Goal: Task Accomplishment & Management: Use online tool/utility

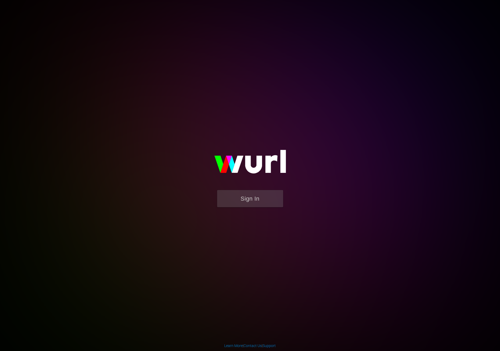
click at [255, 210] on form "Sign In" at bounding box center [250, 201] width 106 height 22
click at [252, 210] on form "Sign In" at bounding box center [250, 201] width 106 height 22
click at [261, 201] on button "Sign In" at bounding box center [250, 198] width 66 height 17
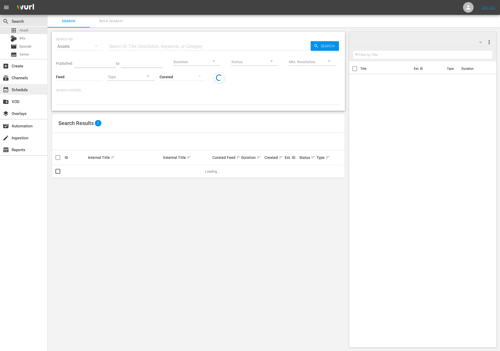
click at [31, 87] on div "event_available Schedule" at bounding box center [23, 89] width 47 height 11
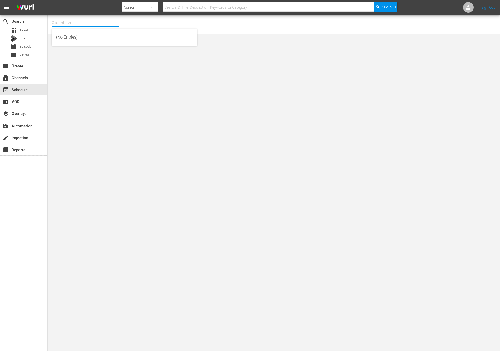
click at [79, 27] on input "text" at bounding box center [86, 22] width 68 height 13
click at [64, 80] on div "NEW KPOP (617 - newidco_newkid_1)" at bounding box center [124, 75] width 137 height 13
type input "NEW KPOP (617 - newidco_newkid_1)"
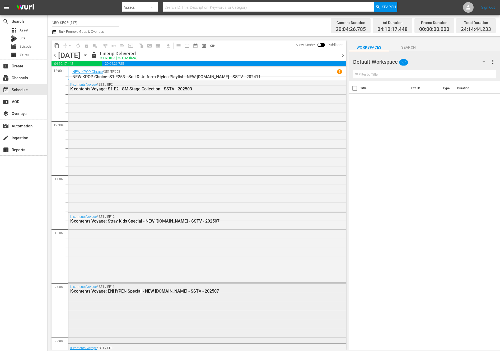
click at [125, 319] on div "K-contents Voyage / SE1 / EP11: K-contents Voyage: ENHYPEN Special - NEW [DOMAI…" at bounding box center [207, 313] width 278 height 60
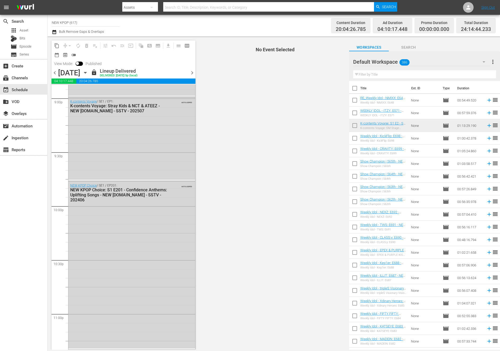
scroll to position [2363, 0]
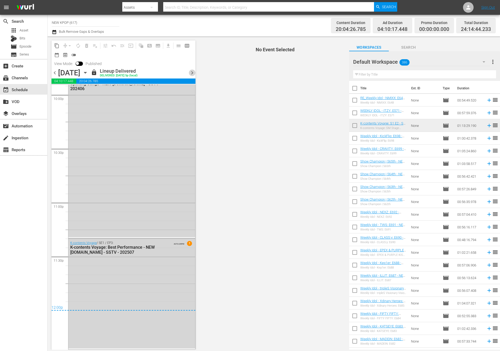
click at [190, 73] on span "chevron_right" at bounding box center [192, 73] width 7 height 7
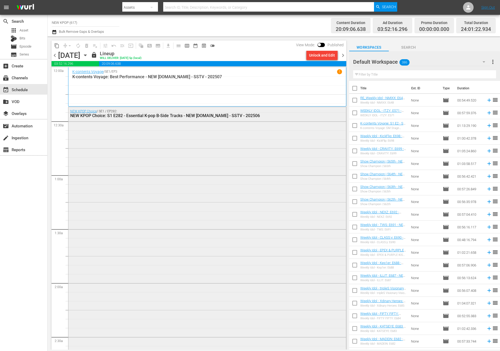
click at [72, 226] on div "NEW KPOP Choice / SE1 / EP282: NEW KPOP Choice: S1 E282 - Essential K-pop B-Sid…" at bounding box center [207, 255] width 278 height 297
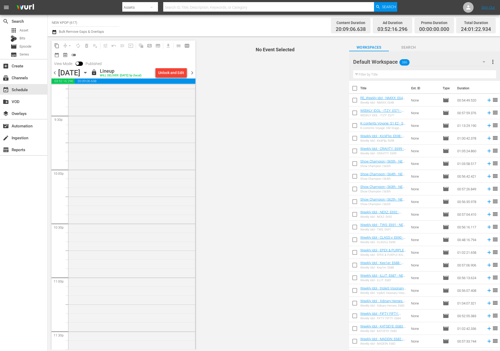
scroll to position [2365, 0]
click at [191, 70] on span "chevron_right" at bounding box center [192, 73] width 7 height 7
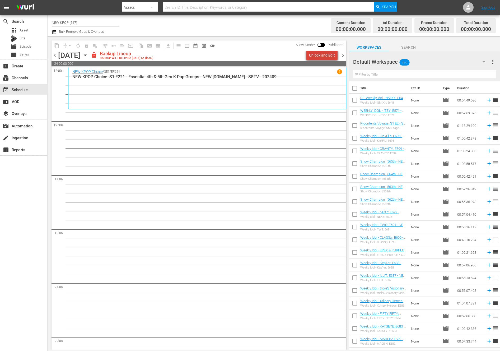
click at [327, 59] on div "Unlock and Edit" at bounding box center [322, 55] width 26 height 10
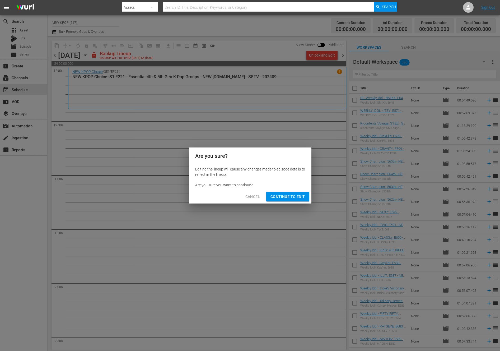
click at [290, 188] on div "Editing the lineup will cause any changes made to episode details to reflect in…" at bounding box center [250, 176] width 123 height 25
click at [288, 194] on span "Continue to Edit" at bounding box center [288, 197] width 34 height 7
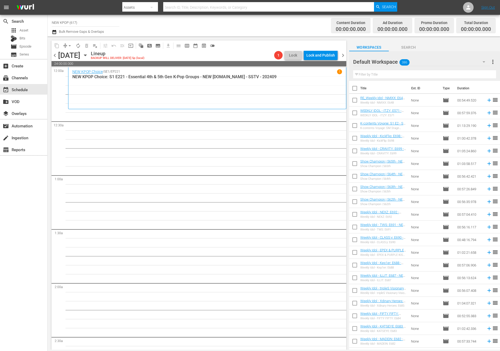
click at [294, 99] on div "NEW KPOP Choice / SE1 / EP221 1 NEW KPOP Choice: S1 E221 - Essential 4th & 5th …" at bounding box center [207, 88] width 270 height 38
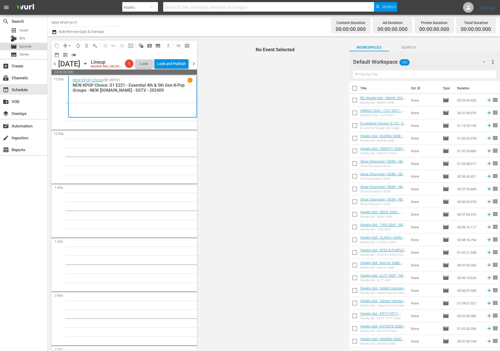
click at [25, 45] on span "Episode" at bounding box center [26, 46] width 12 height 5
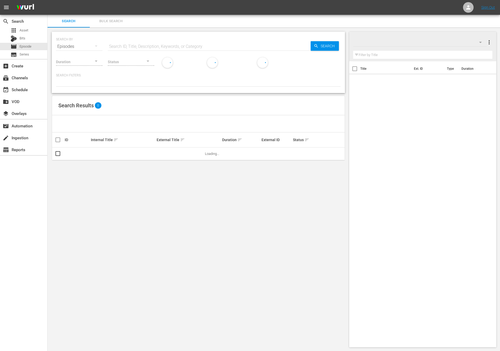
click at [167, 45] on input "text" at bounding box center [209, 46] width 203 height 13
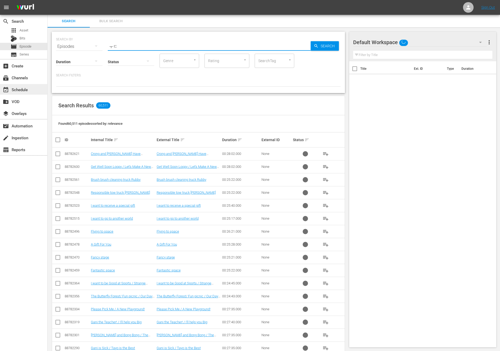
type input "ㅜ"
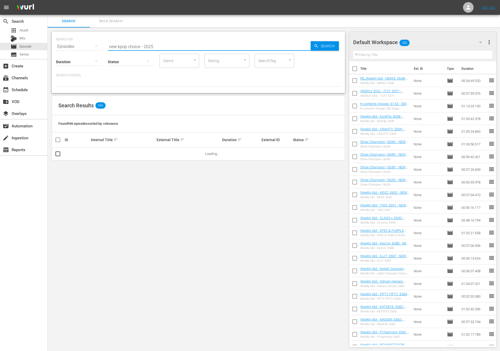
type input "new kpop choice - 2025"
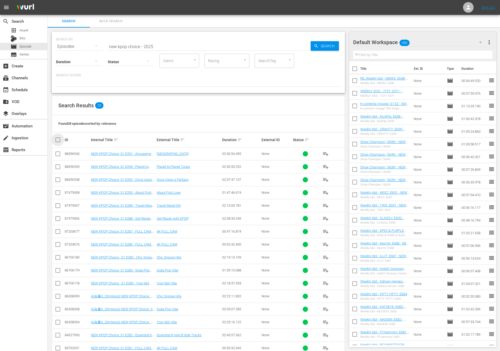
click at [63, 139] on input "checkbox" at bounding box center [60, 140] width 11 height 6
checkbox input "true"
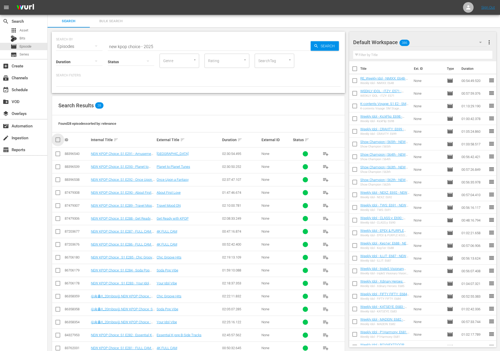
checkbox input "true"
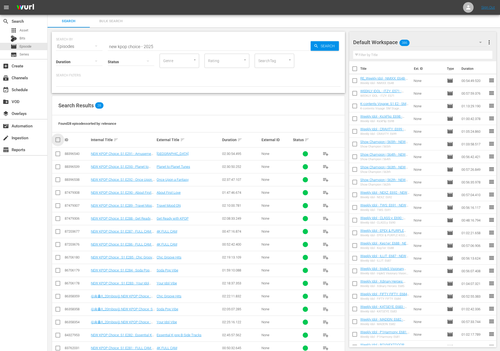
checkbox input "true"
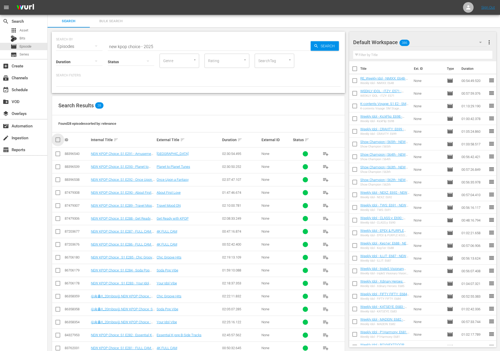
checkbox input "true"
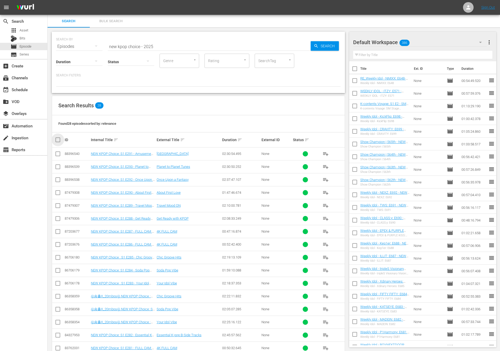
checkbox input "true"
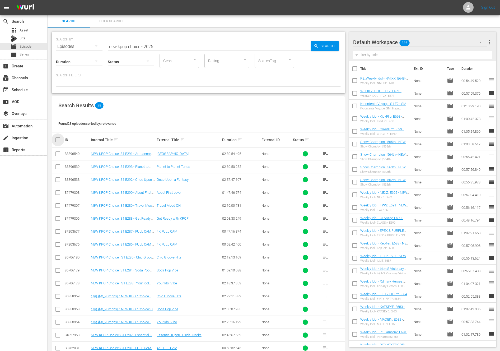
checkbox input "true"
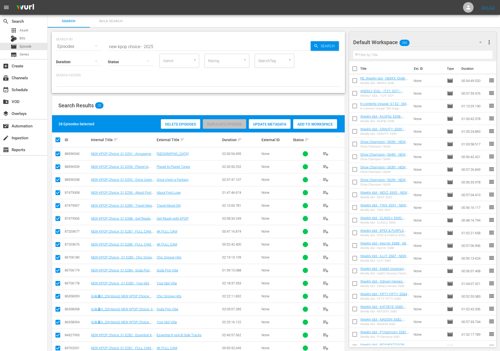
click at [331, 121] on div "Add to Workspace" at bounding box center [315, 124] width 44 height 10
click at [313, 124] on span "Add to Workspace" at bounding box center [315, 124] width 44 height 4
click at [304, 123] on span "Add to Workspace" at bounding box center [315, 124] width 44 height 4
click at [3, 90] on span "event_available" at bounding box center [6, 90] width 6 height 6
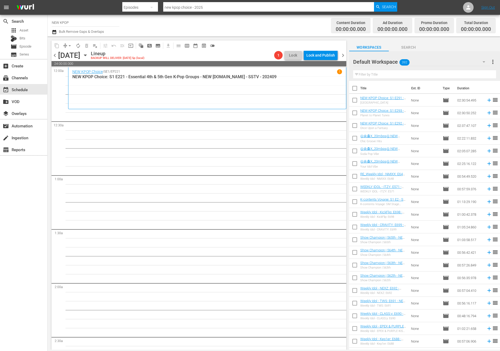
drag, startPoint x: 385, startPoint y: 97, endPoint x: 93, endPoint y: 30, distance: 298.9
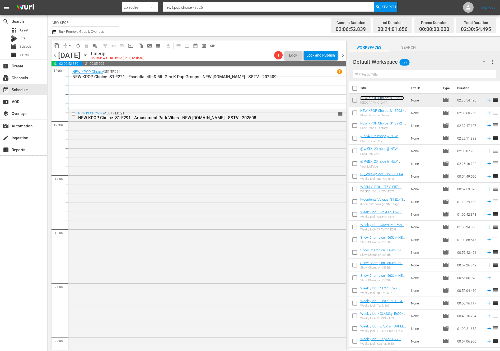
scroll to position [164, 0]
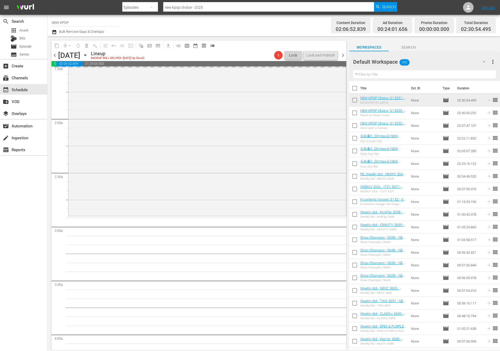
drag, startPoint x: 368, startPoint y: 111, endPoint x: 283, endPoint y: 13, distance: 129.9
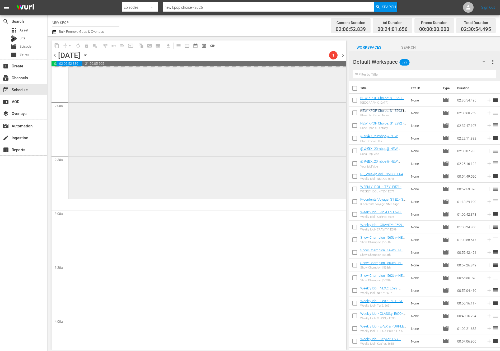
scroll to position [223, 0]
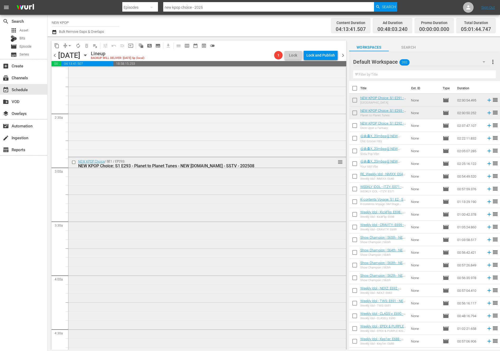
click at [286, 206] on div "NEW KPOP Choice / SE1 / EP293: NEW KPOP Choice: S1 E293 - Planet to Planet Tune…" at bounding box center [207, 292] width 278 height 270
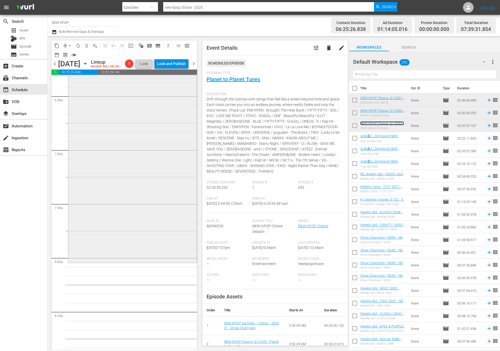
scroll to position [732, 0]
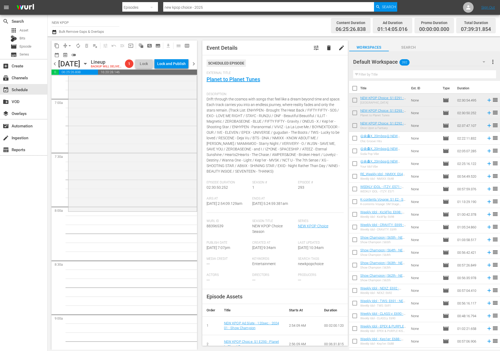
click at [393, 76] on input "text" at bounding box center [424, 74] width 143 height 8
type input "new kpop choice"
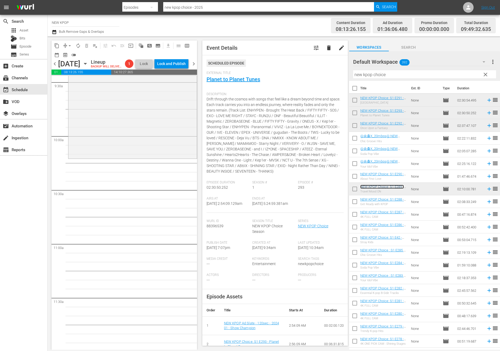
scroll to position [1019, 0]
click at [143, 271] on div "NEW KPOP Choice / SE1 / EP292: NEW KPOP Choice: S1 E292 - Once Upon a Fantasy -…" at bounding box center [132, 351] width 129 height 2589
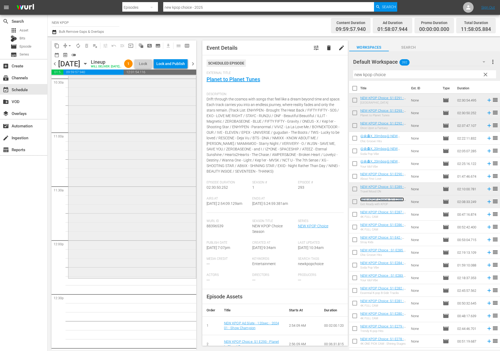
scroll to position [1040, 0]
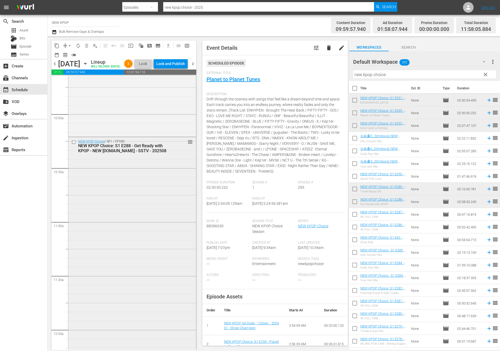
click at [145, 218] on div "NEW KPOP Choice / SE1 / EP288: NEW KPOP Choice: S1 E288 - Get Ready with KPOP -…" at bounding box center [132, 251] width 128 height 229
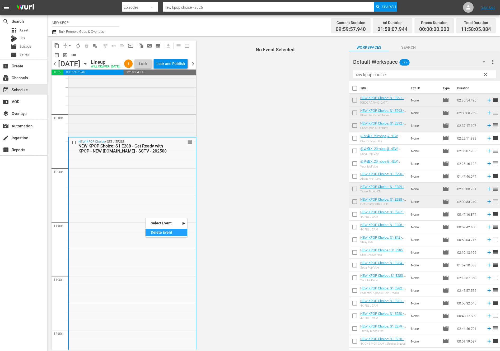
click at [156, 230] on div "Delete Event" at bounding box center [167, 232] width 42 height 7
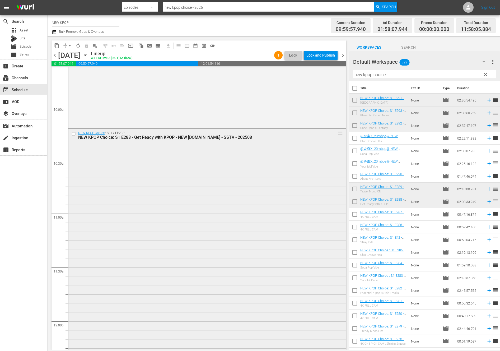
click at [149, 208] on div "NEW KPOP Choice / SE1 / EP288: NEW KPOP Choice: S1 E288 - Get Ready with KPOP -…" at bounding box center [207, 243] width 278 height 229
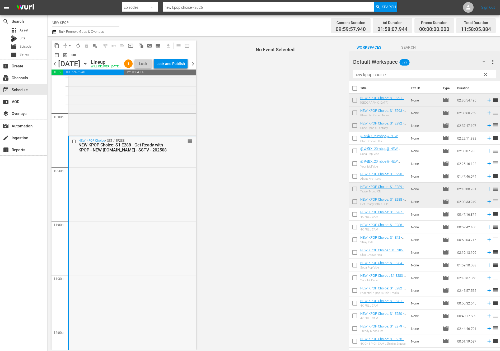
scroll to position [1142, 0]
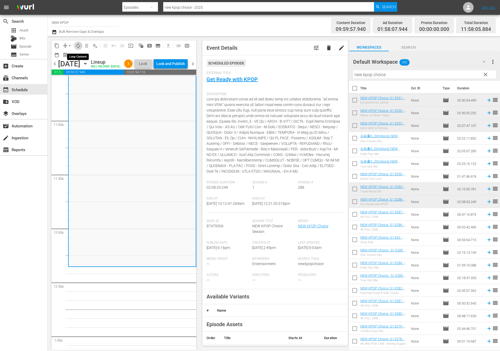
click at [79, 47] on span "autorenew_outlined" at bounding box center [78, 45] width 5 height 5
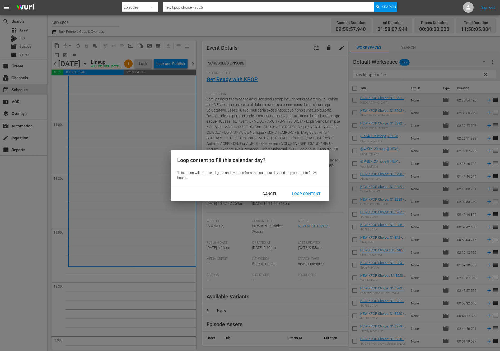
click at [314, 195] on div "Loop Content" at bounding box center [306, 194] width 37 height 7
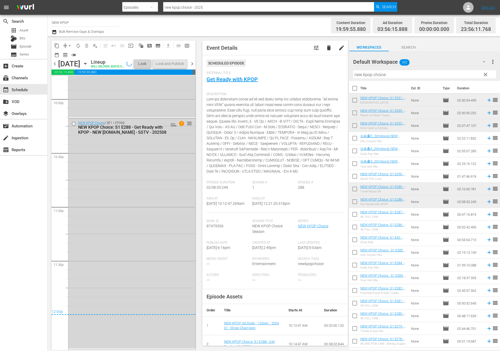
scroll to position [2358, 0]
click at [175, 67] on div "Lock and Publish" at bounding box center [171, 64] width 29 height 10
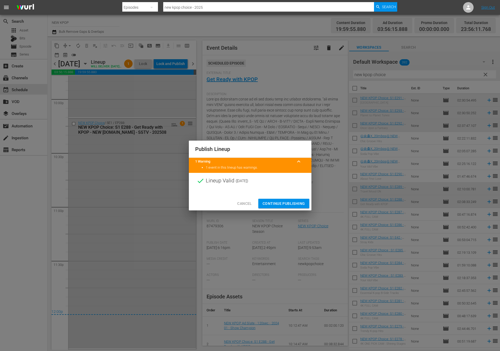
click at [271, 205] on span "Continue Publishing" at bounding box center [284, 203] width 43 height 7
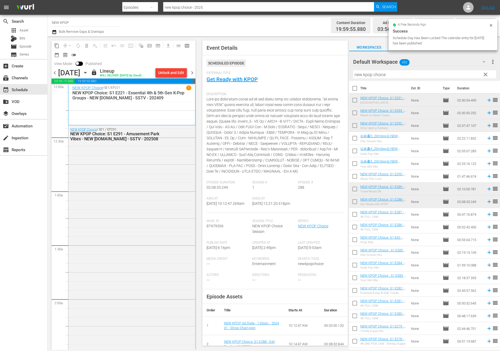
scroll to position [0, 0]
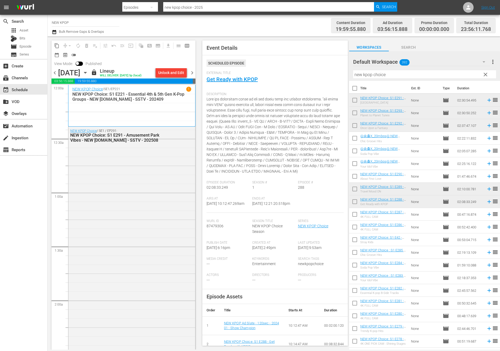
click at [192, 77] on div "chevron_left [DATE] [DATE] lock Lineup WILL DELIVER: [DATE] 5p (local) Unlock a…" at bounding box center [124, 73] width 144 height 10
click at [193, 72] on span "chevron_right" at bounding box center [192, 73] width 7 height 7
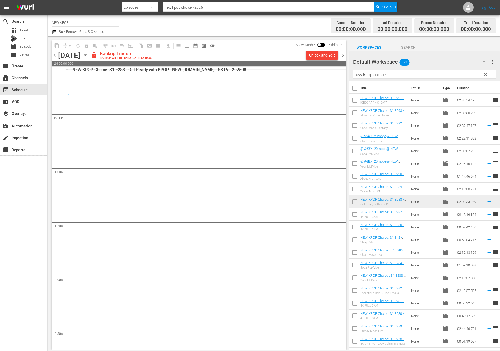
scroll to position [15, 0]
